Goal: Task Accomplishment & Management: Manage account settings

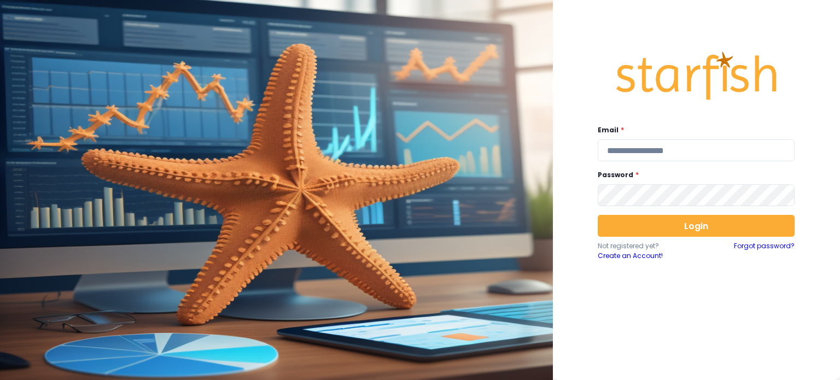
click at [636, 163] on div "Email * Password * Login Not registered yet? Create an Account! Forgot password?" at bounding box center [696, 188] width 219 height 315
click at [636, 155] on input "email" at bounding box center [696, 150] width 197 height 22
type input "**********"
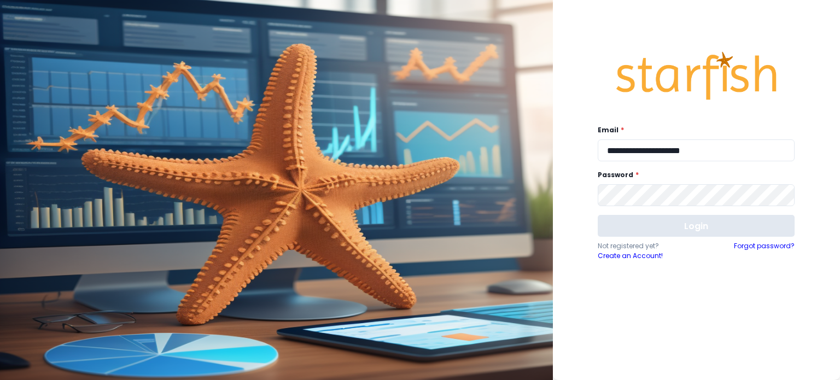
click at [666, 220] on button "Login" at bounding box center [696, 226] width 197 height 22
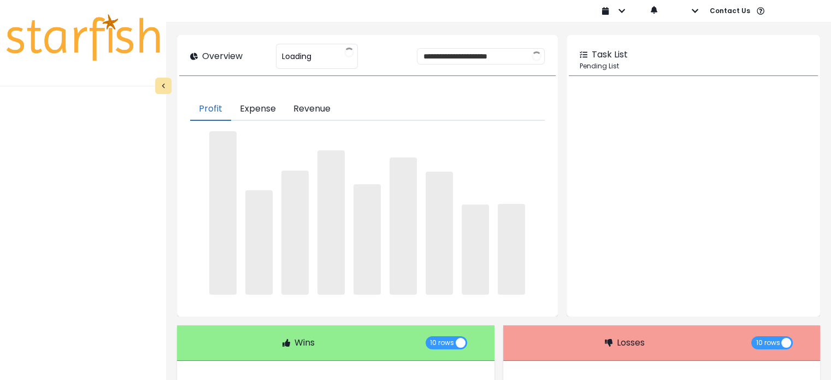
type input "**********"
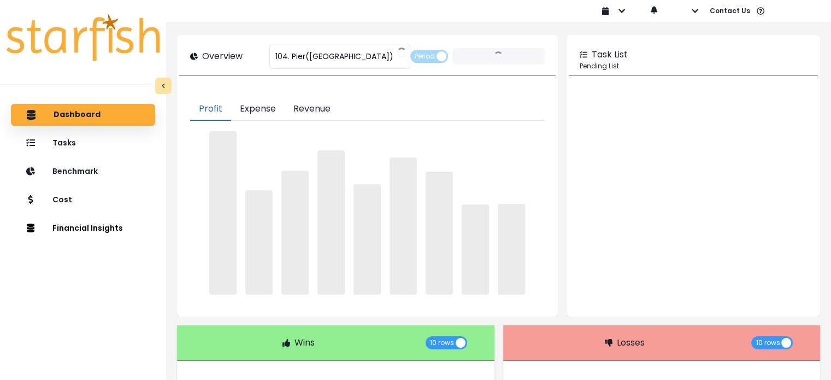
click at [666, 221] on div at bounding box center [693, 200] width 249 height 227
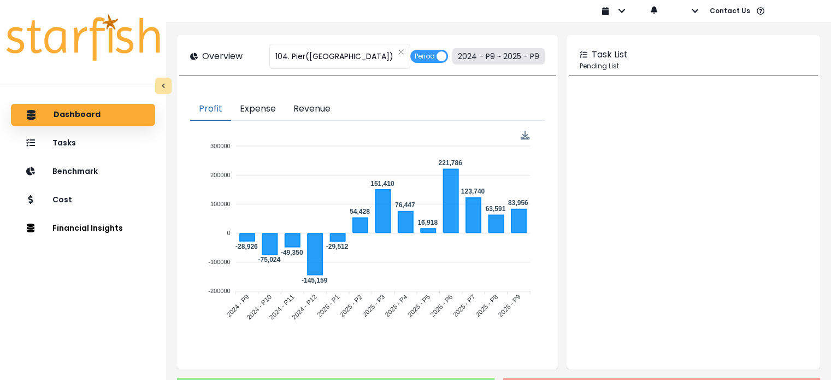
click at [470, 56] on button "2024 - P9 ~ 2025 - P9" at bounding box center [499, 56] width 92 height 16
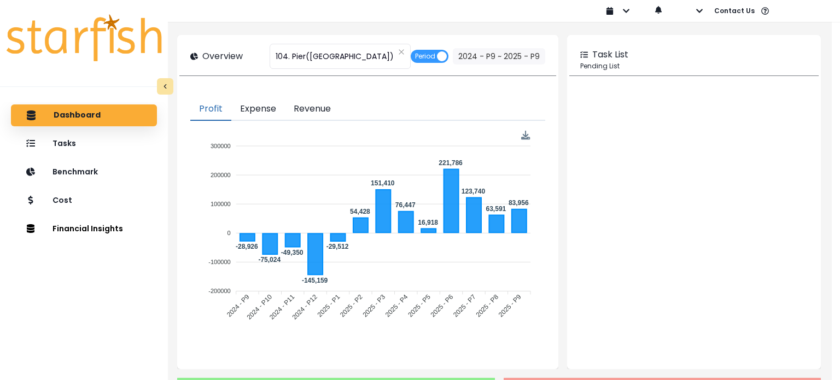
click at [376, 94] on span "2024 - P9" at bounding box center [334, 88] width 98 height 25
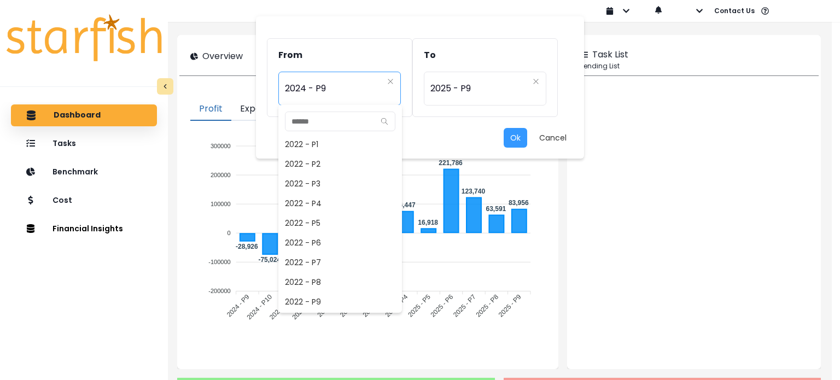
scroll to position [472, 0]
click at [319, 279] on span "2024 - P8" at bounding box center [340, 282] width 124 height 20
type input "*********"
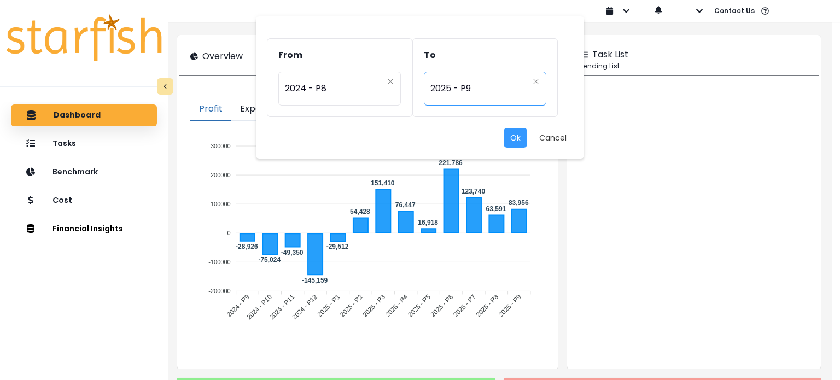
click at [458, 102] on div "********* 2025 - P9" at bounding box center [485, 89] width 122 height 34
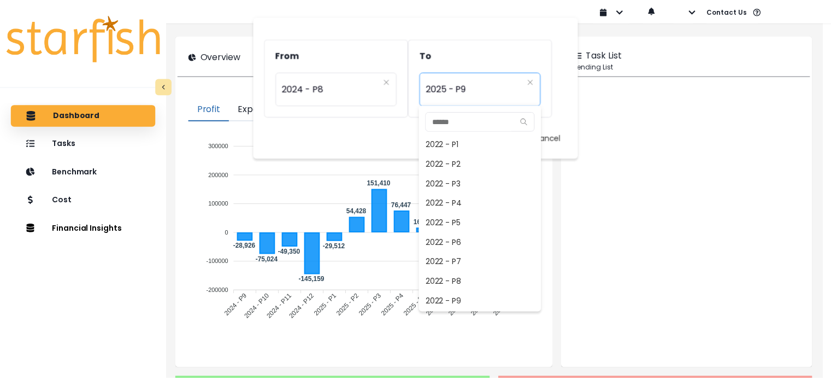
scroll to position [708, 0]
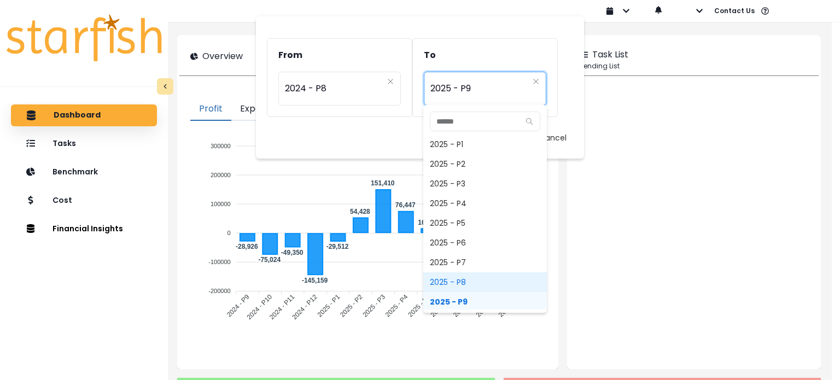
click at [461, 277] on span "2025 - P8" at bounding box center [485, 282] width 124 height 20
type input "*********"
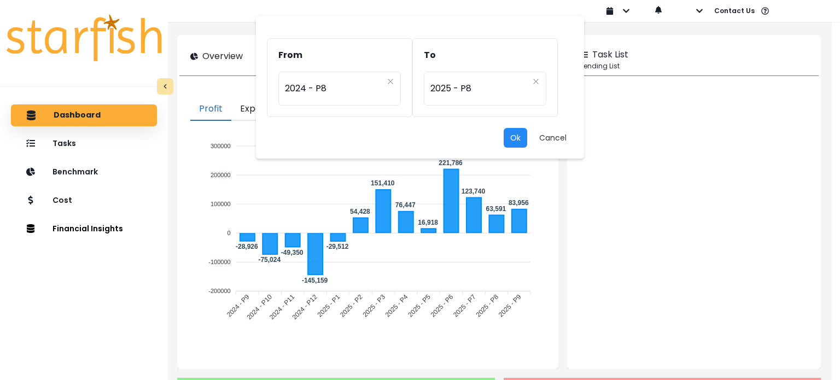
click at [508, 138] on button "Ok" at bounding box center [515, 138] width 24 height 20
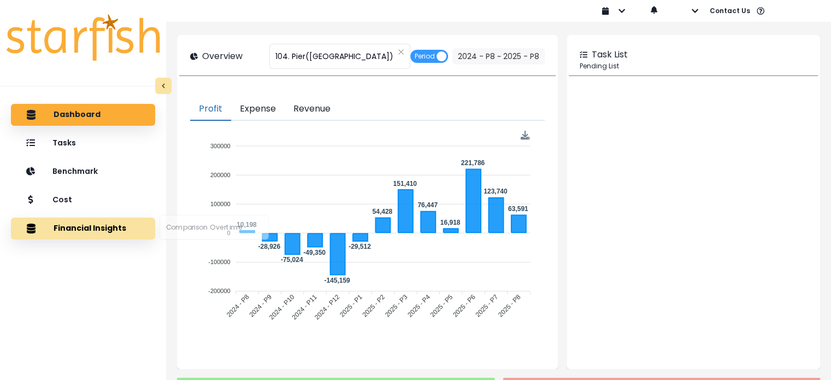
click at [82, 238] on button "Financial Insights" at bounding box center [83, 229] width 144 height 22
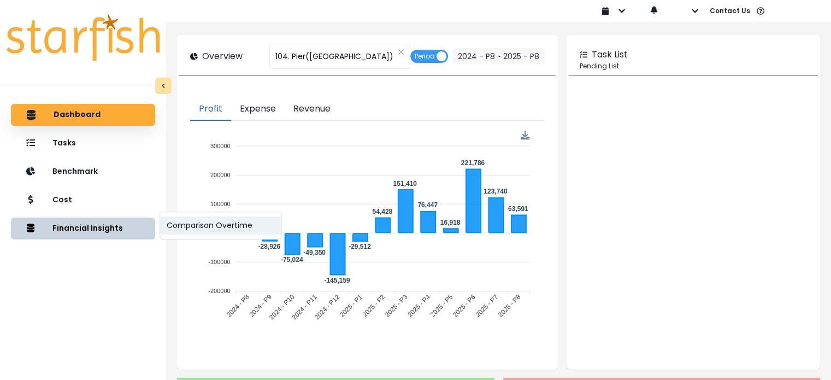
click at [186, 222] on button "Comparison Overtime" at bounding box center [220, 225] width 121 height 18
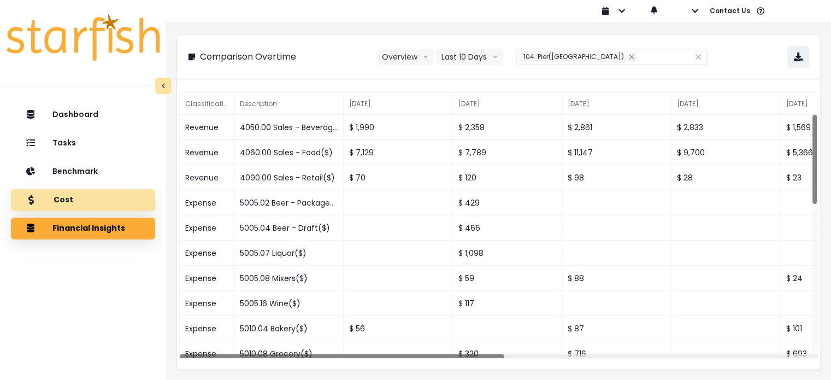
click at [72, 201] on div "Cost" at bounding box center [83, 200] width 127 height 23
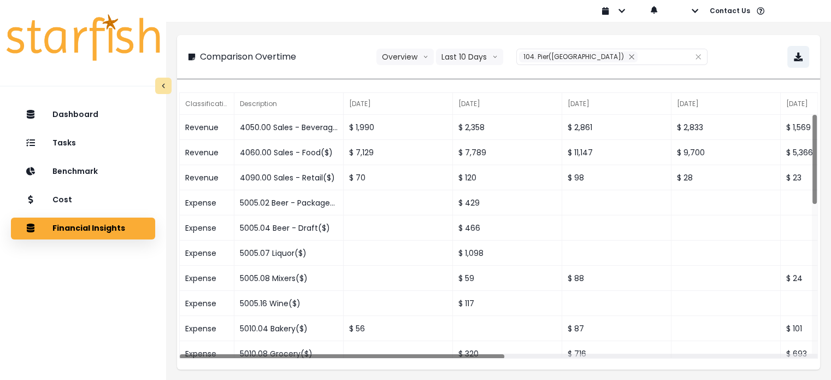
click at [68, 153] on div "Tasks" at bounding box center [83, 143] width 127 height 22
click at [63, 134] on div "Tasks" at bounding box center [83, 143] width 127 height 22
click at [63, 135] on div "Tasks" at bounding box center [83, 143] width 127 height 22
click at [63, 143] on p "Tasks" at bounding box center [64, 142] width 24 height 9
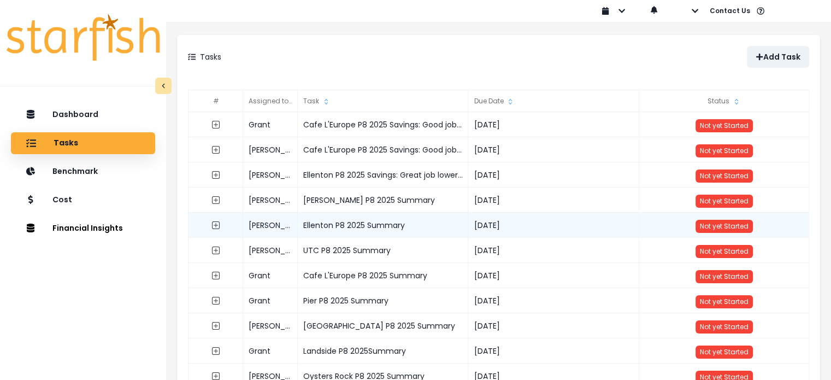
click at [325, 225] on div "Ellenton P8 2025 Summary" at bounding box center [383, 225] width 171 height 25
click at [722, 227] on span "Not yet Started" at bounding box center [724, 225] width 49 height 9
click at [258, 227] on div "[PERSON_NAME]" at bounding box center [270, 225] width 55 height 25
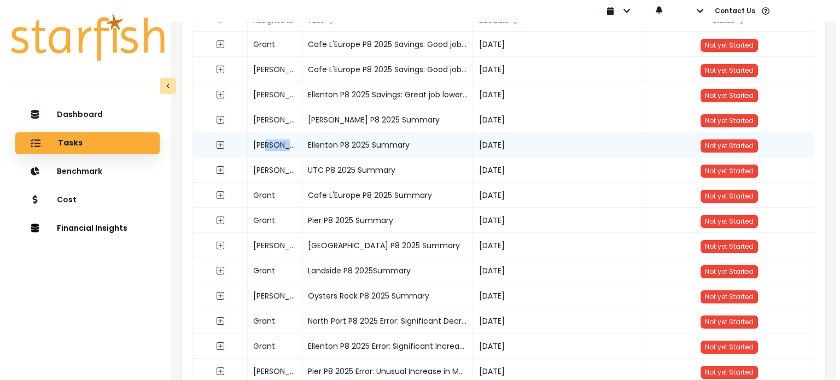
scroll to position [81, 0]
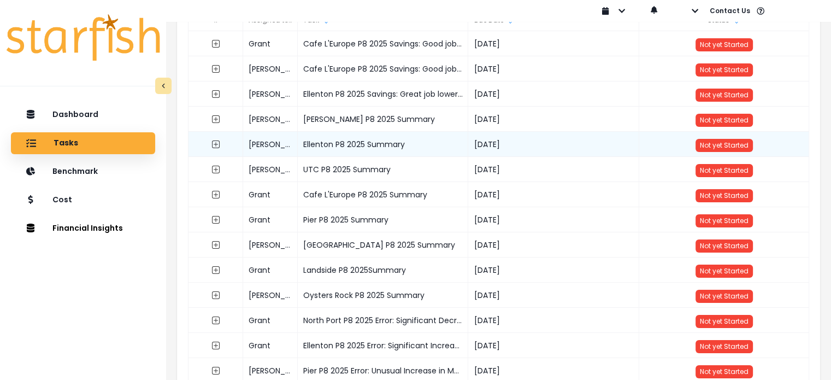
click at [447, 148] on div "Ellenton P8 2025 Summary" at bounding box center [383, 144] width 171 height 25
click at [326, 144] on div "Ellenton P8 2025 Summary" at bounding box center [383, 144] width 171 height 25
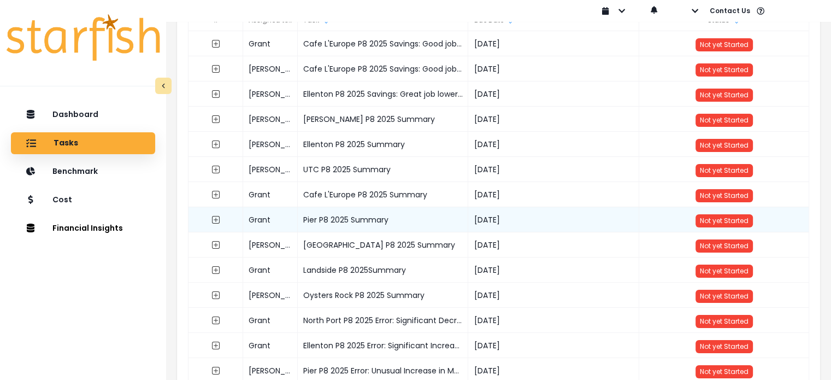
click at [317, 225] on div "Pier P8 2025 Summary" at bounding box center [383, 219] width 171 height 25
click at [212, 220] on icon "expand outline" at bounding box center [216, 219] width 9 height 9
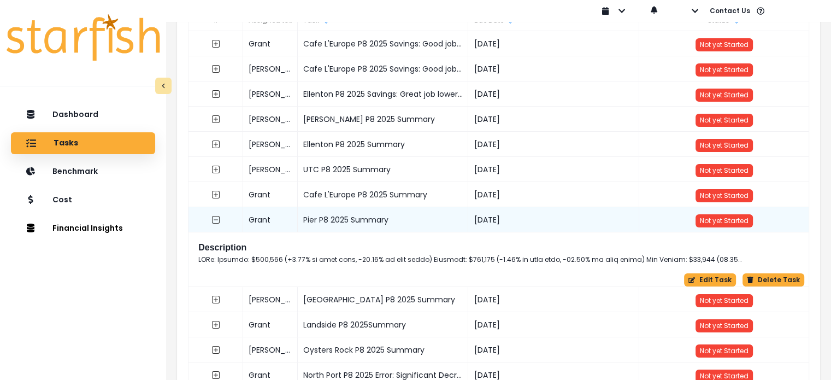
click at [419, 265] on div "Description" at bounding box center [499, 253] width 611 height 31
click at [420, 257] on p at bounding box center [471, 260] width 547 height 10
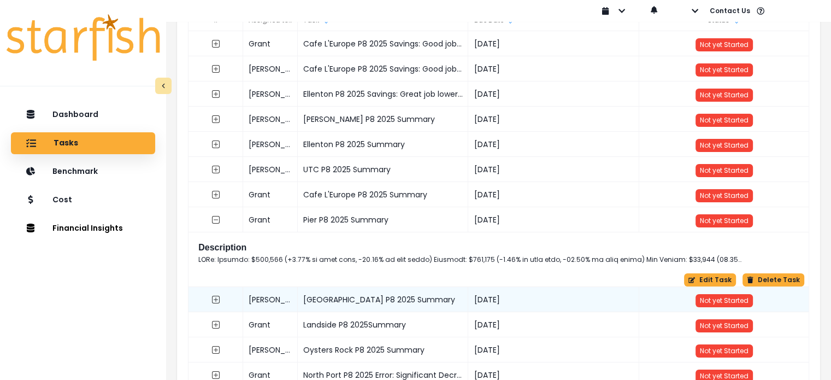
click at [706, 287] on div "Not yet Started" at bounding box center [725, 299] width 171 height 25
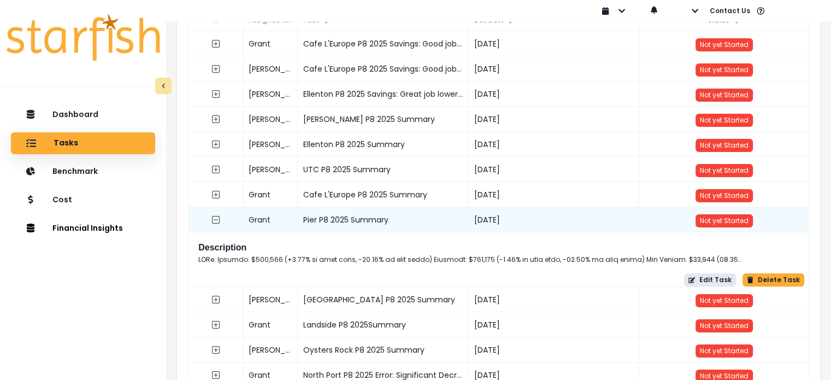
click at [706, 283] on button "Edit Task" at bounding box center [710, 279] width 52 height 13
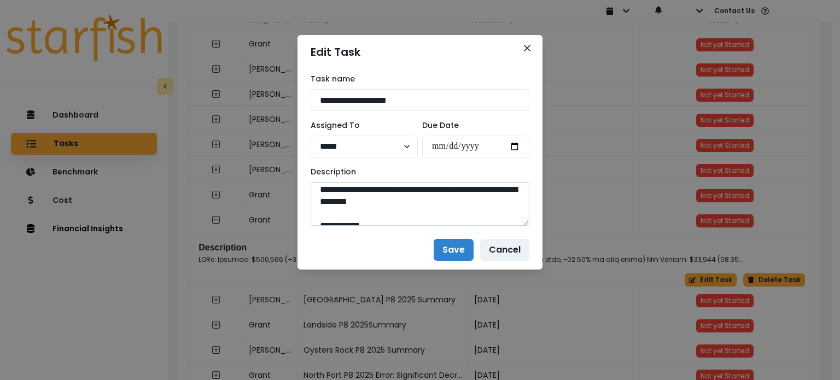
scroll to position [411, 0]
click at [531, 50] on button "Close" at bounding box center [526, 47] width 17 height 17
click at [530, 50] on button "Close" at bounding box center [526, 47] width 17 height 17
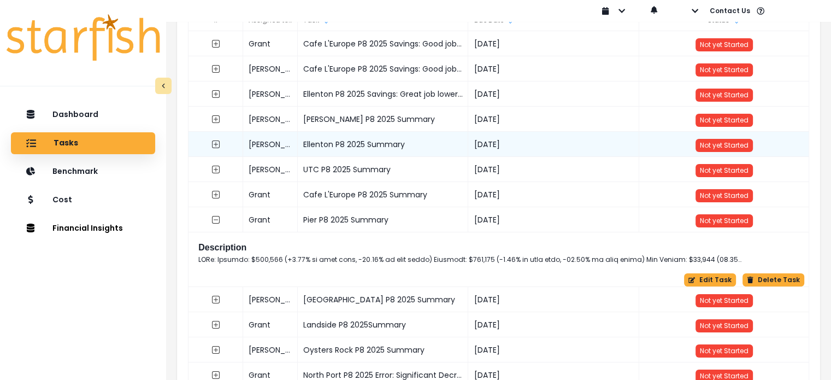
click at [333, 142] on div "Ellenton P8 2025 Summary" at bounding box center [383, 144] width 171 height 25
click at [219, 149] on button "button" at bounding box center [216, 144] width 20 height 20
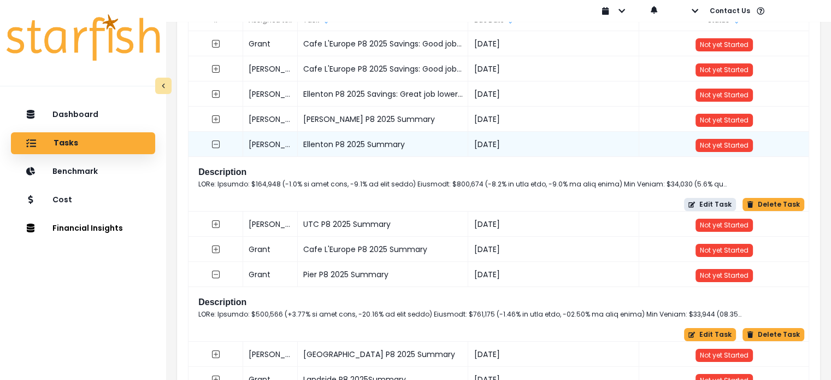
click at [734, 207] on button "Edit Task" at bounding box center [710, 204] width 52 height 13
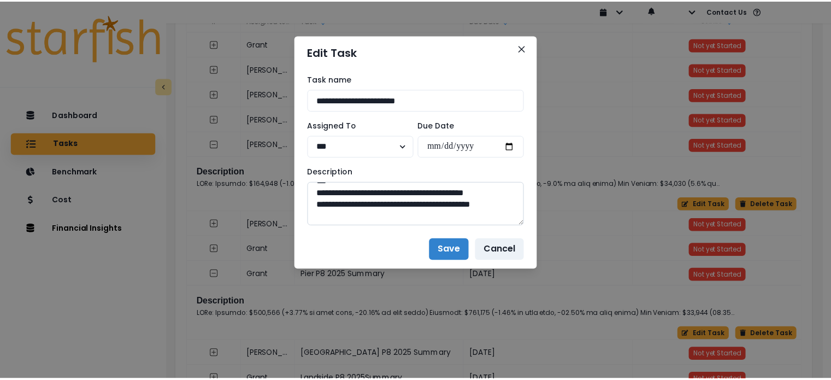
scroll to position [903, 0]
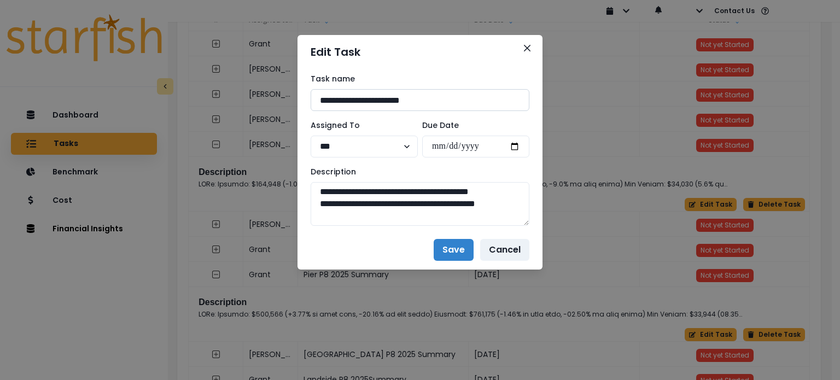
drag, startPoint x: 437, startPoint y: 214, endPoint x: 454, endPoint y: 107, distance: 109.1
drag, startPoint x: 454, startPoint y: 107, endPoint x: 525, endPoint y: 48, distance: 92.0
click at [525, 48] on icon "Close" at bounding box center [527, 48] width 7 height 7
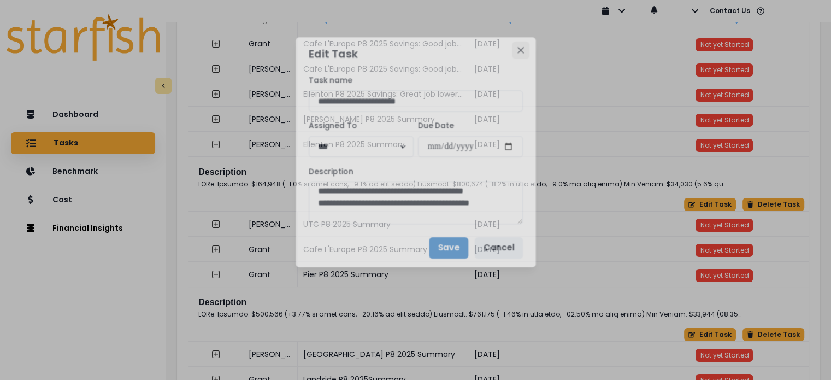
click at [525, 48] on div "[DATE]" at bounding box center [553, 43] width 171 height 25
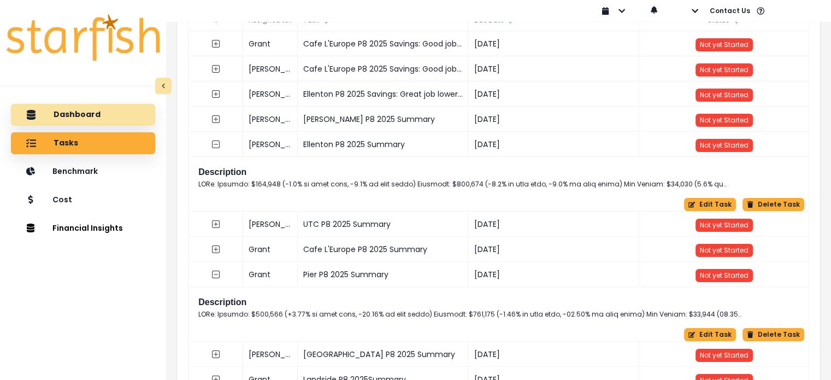
click at [60, 113] on p "Dashboard" at bounding box center [77, 115] width 47 height 10
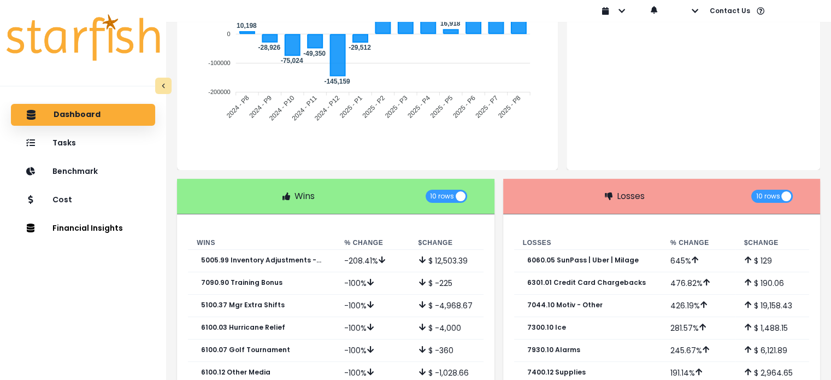
scroll to position [212, 0]
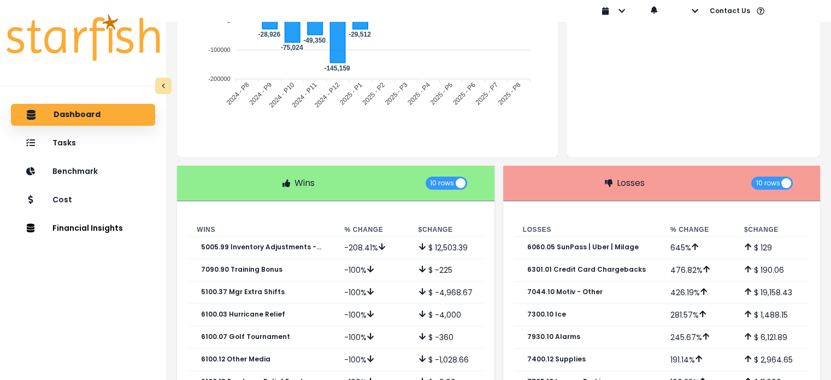
click at [319, 189] on div "Wins 10 rows" at bounding box center [335, 183] width 317 height 35
